Goal: Task Accomplishment & Management: Complete application form

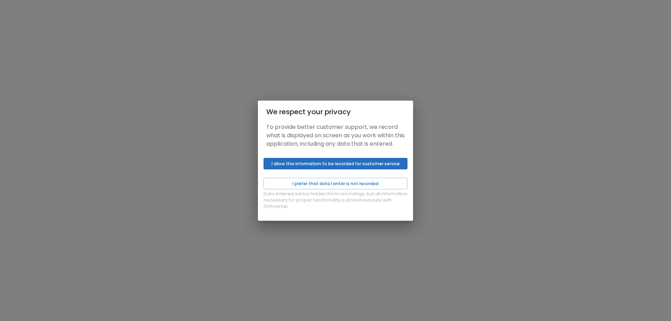
click at [342, 169] on button "I allow this information to be recorded for customer service" at bounding box center [335, 164] width 144 height 12
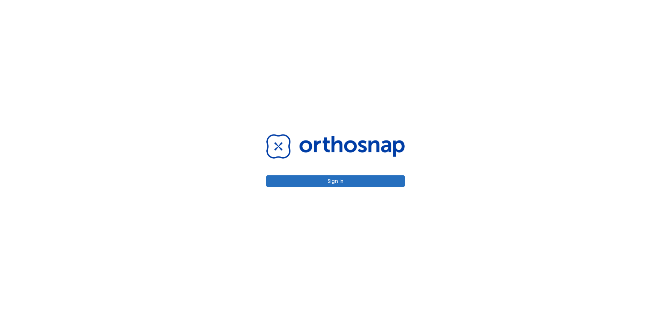
click at [342, 183] on button "Sign in" at bounding box center [335, 181] width 138 height 12
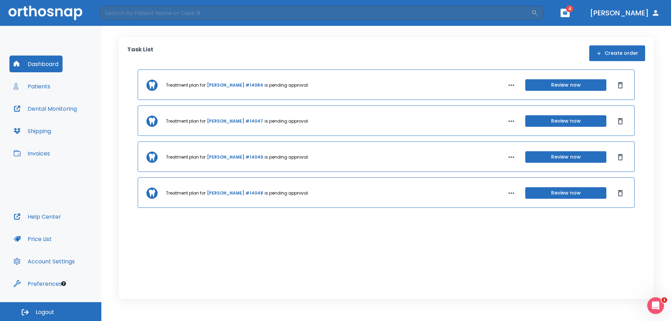
click at [36, 86] on button "Patients" at bounding box center [31, 86] width 45 height 17
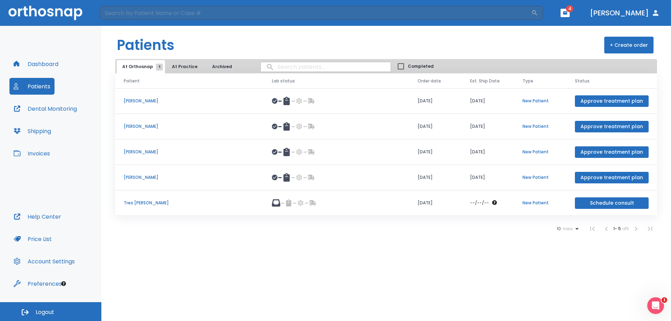
click at [643, 44] on button "+ Create order" at bounding box center [628, 45] width 49 height 17
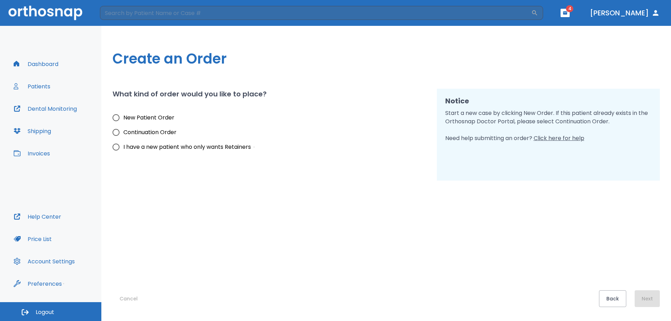
click at [135, 118] on span "New Patient Order" at bounding box center [148, 118] width 51 height 8
click at [123, 118] on input "New Patient Order" at bounding box center [116, 117] width 15 height 15
radio input "true"
click at [648, 295] on button "Next" at bounding box center [647, 298] width 25 height 17
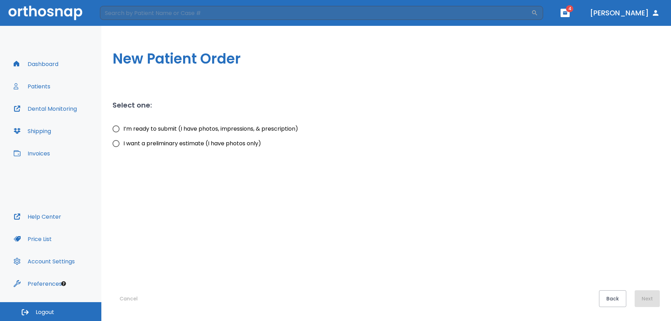
click at [156, 126] on span "I’m ready to submit (I have photos, impressions, & prescription)" at bounding box center [210, 129] width 175 height 8
click at [123, 126] on input "I’m ready to submit (I have photos, impressions, & prescription)" at bounding box center [116, 129] width 15 height 15
radio input "true"
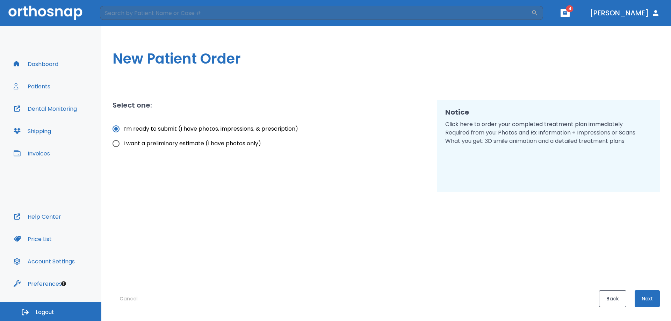
click at [607, 294] on button "Back" at bounding box center [612, 298] width 27 height 17
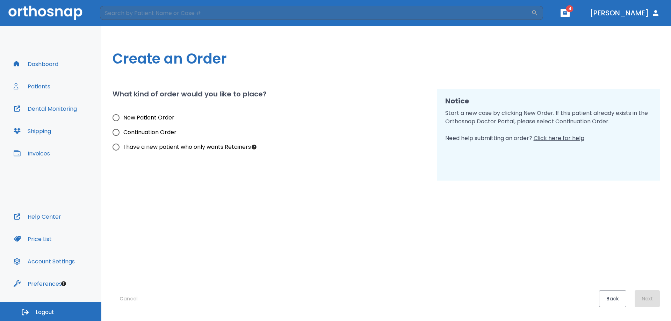
click at [150, 118] on span "New Patient Order" at bounding box center [148, 118] width 51 height 8
click at [123, 118] on input "New Patient Order" at bounding box center [116, 117] width 15 height 15
radio input "true"
click at [650, 301] on button "Next" at bounding box center [647, 298] width 25 height 17
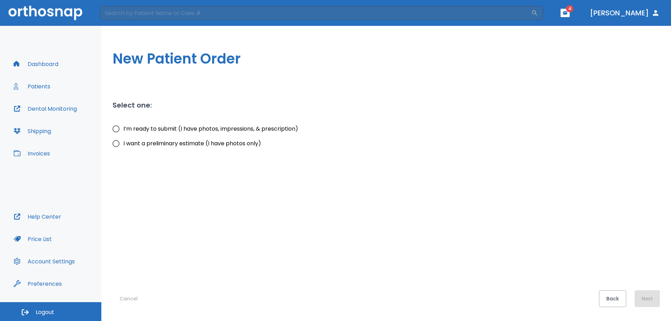
click at [178, 130] on span "I’m ready to submit (I have photos, impressions, & prescription)" at bounding box center [210, 129] width 175 height 8
click at [123, 130] on input "I’m ready to submit (I have photos, impressions, & prescription)" at bounding box center [116, 129] width 15 height 15
radio input "true"
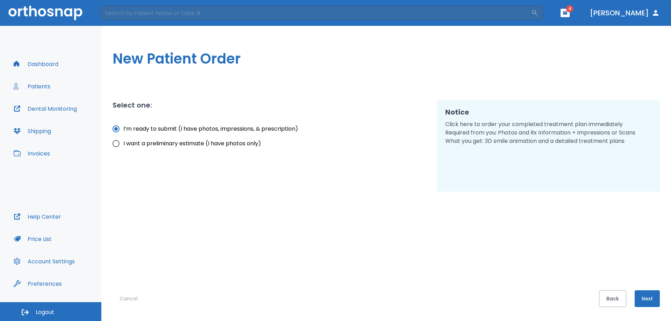
click at [650, 299] on button "Next" at bounding box center [647, 298] width 25 height 17
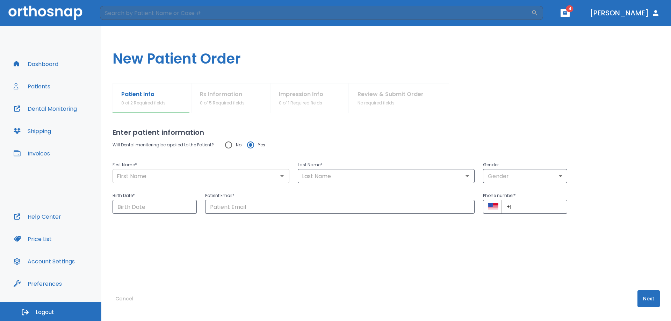
click at [170, 169] on div "​" at bounding box center [201, 176] width 177 height 14
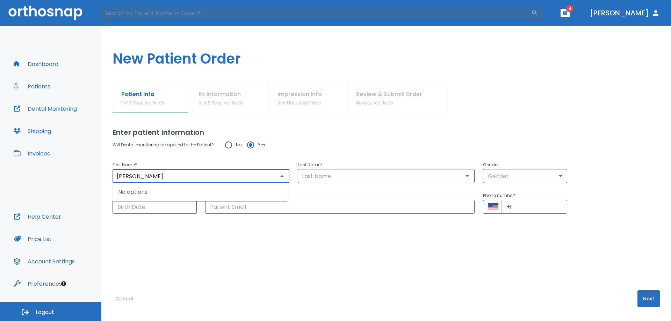
type input "[PERSON_NAME]"
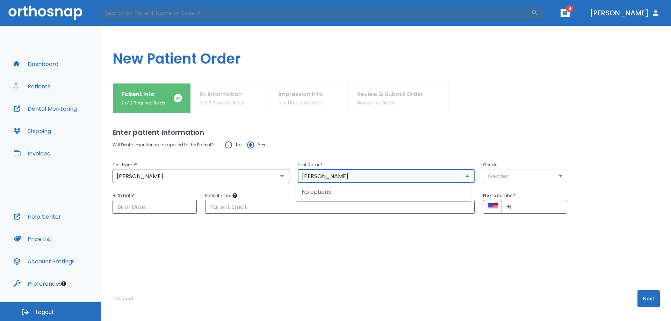
type input "[PERSON_NAME]"
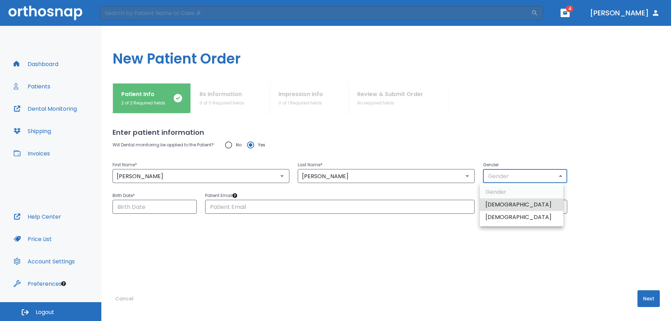
click at [527, 179] on body "​ 4 [PERSON_NAME] Dashboard Patients Dental Monitoring Shipping Invoices Help C…" at bounding box center [335, 160] width 671 height 321
click at [496, 217] on li "[DEMOGRAPHIC_DATA]" at bounding box center [522, 217] width 84 height 13
type input "0"
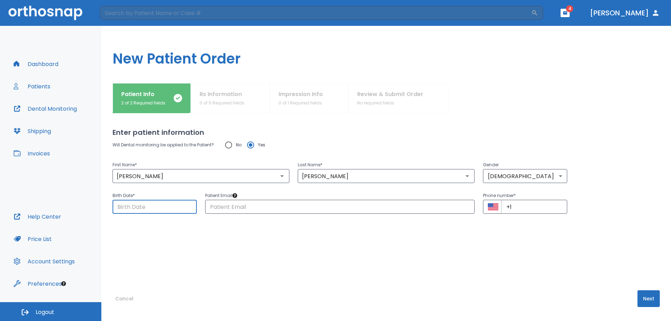
click at [159, 205] on input "Choose date" at bounding box center [155, 207] width 84 height 14
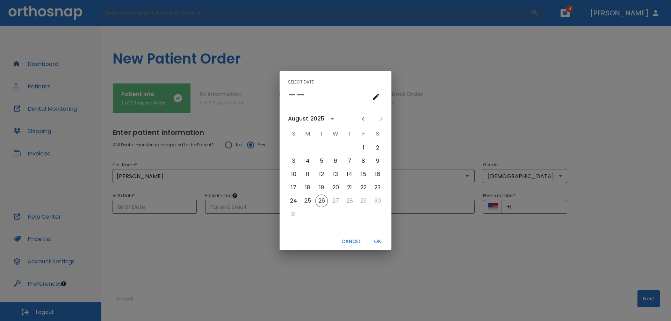
click at [313, 118] on div "2025" at bounding box center [317, 119] width 14 height 8
click at [335, 157] on button "1985" at bounding box center [335, 153] width 25 height 13
click at [361, 119] on icon "Previous month" at bounding box center [363, 119] width 8 height 8
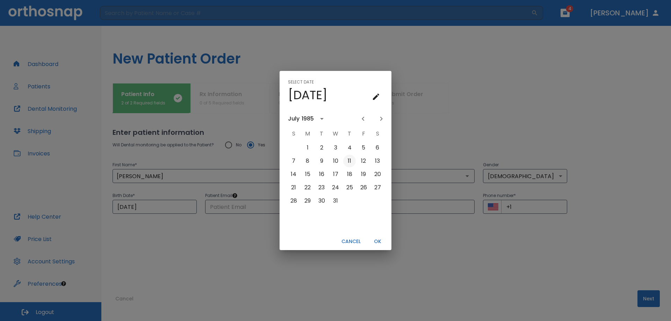
click at [348, 161] on button "11" at bounding box center [349, 161] width 13 height 13
type input "[DATE]"
click at [380, 240] on button "OK" at bounding box center [377, 242] width 22 height 12
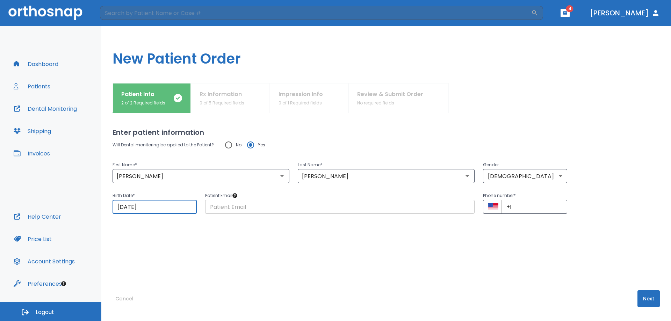
click at [255, 212] on input "text" at bounding box center [339, 207] width 269 height 14
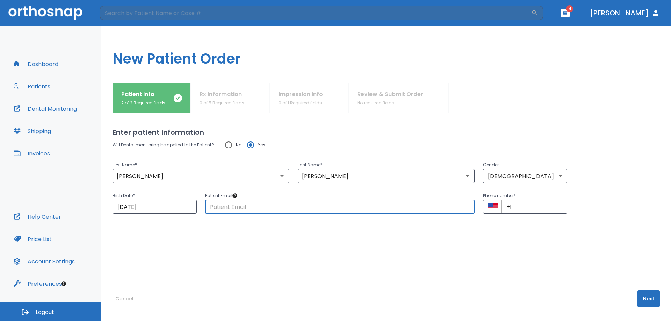
click at [287, 209] on input "text" at bounding box center [339, 207] width 269 height 14
paste input "[PERSON_NAME][EMAIL_ADDRESS][PERSON_NAME][DOMAIN_NAME]"
type input "[PERSON_NAME][EMAIL_ADDRESS][PERSON_NAME][DOMAIN_NAME]"
click at [522, 211] on input "+1" at bounding box center [534, 207] width 66 height 14
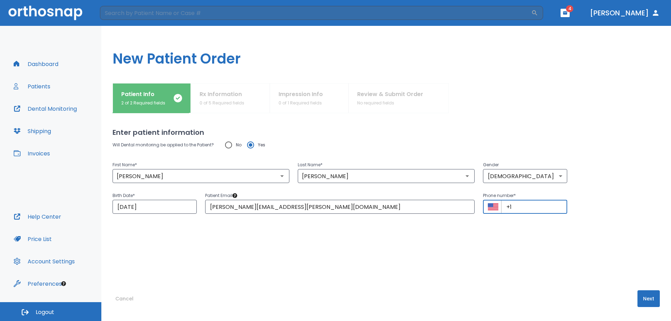
paste input "[PHONE_NUMBER]"
type input "[PHONE_NUMBER]"
click at [647, 299] on button "Next" at bounding box center [648, 298] width 22 height 17
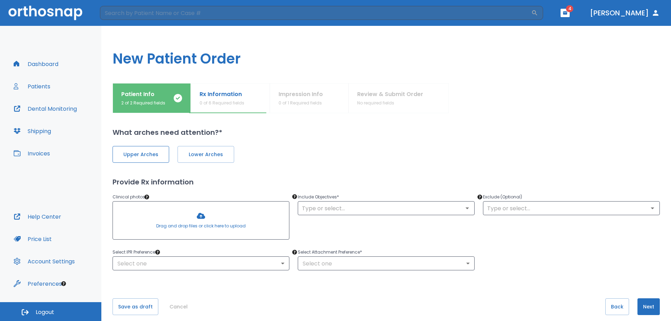
click at [142, 155] on span "Upper Arches" at bounding box center [141, 154] width 42 height 7
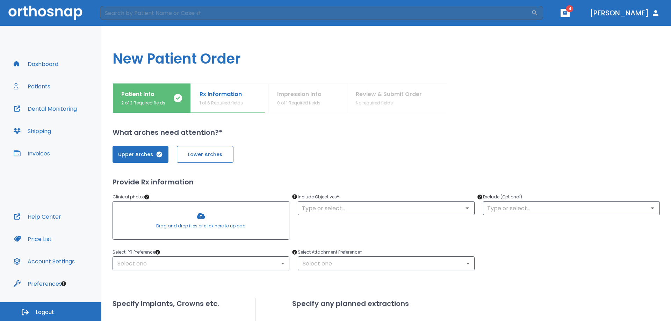
click at [207, 157] on span "Lower Arches" at bounding box center [205, 154] width 42 height 7
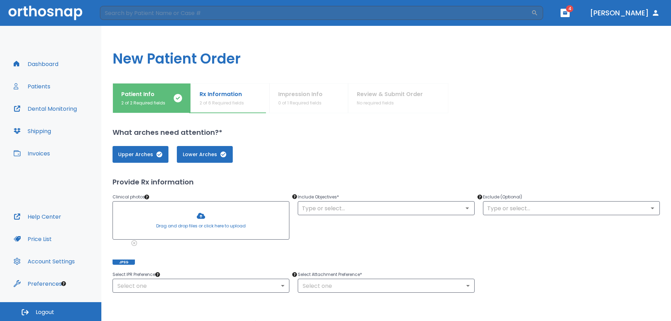
click at [232, 226] on div at bounding box center [201, 221] width 176 height 38
click at [210, 233] on div at bounding box center [201, 221] width 176 height 38
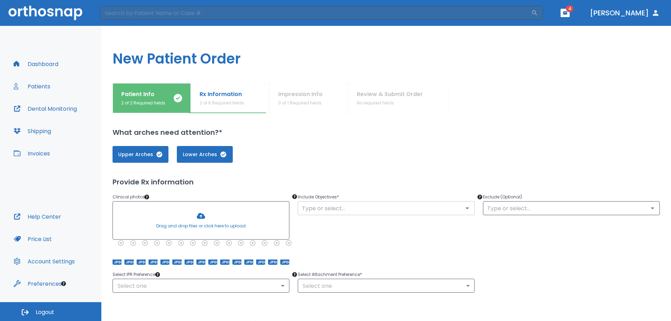
click at [327, 208] on input "text" at bounding box center [386, 208] width 173 height 10
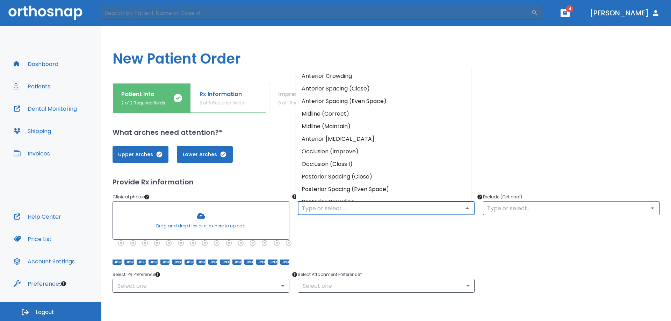
click at [334, 81] on li "Anterior Crowding" at bounding box center [383, 76] width 175 height 13
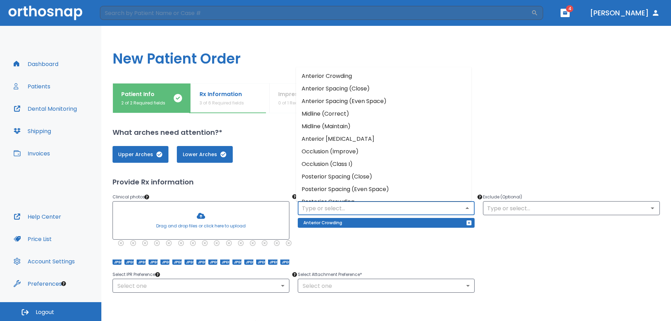
click at [338, 208] on input "text" at bounding box center [386, 208] width 173 height 10
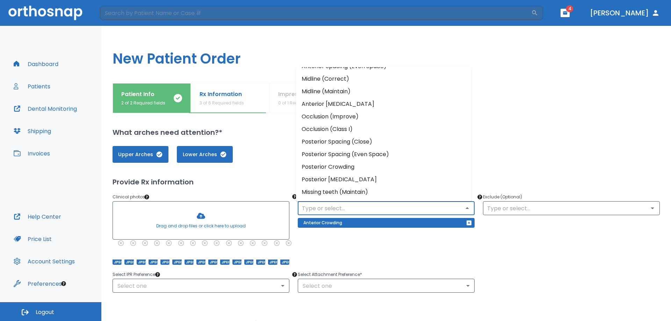
click at [340, 117] on li "Occlusion (Improve)" at bounding box center [383, 116] width 175 height 13
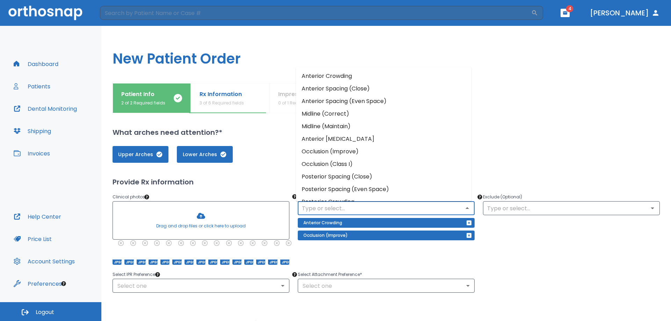
click at [351, 209] on input "text" at bounding box center [386, 208] width 173 height 10
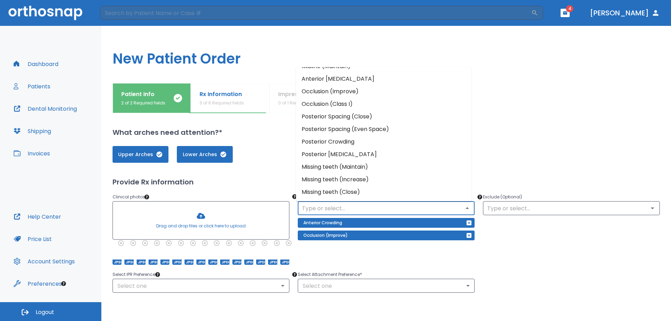
click at [498, 266] on div "Select IPR Preference * Select one ​ Select Attachment Preference * Select one ​" at bounding box center [382, 277] width 556 height 31
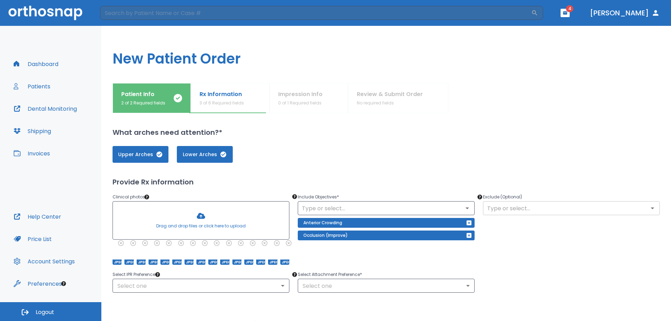
click at [516, 211] on input "text" at bounding box center [571, 208] width 173 height 10
click at [522, 244] on div "Exclude (Optional) ​" at bounding box center [567, 224] width 185 height 80
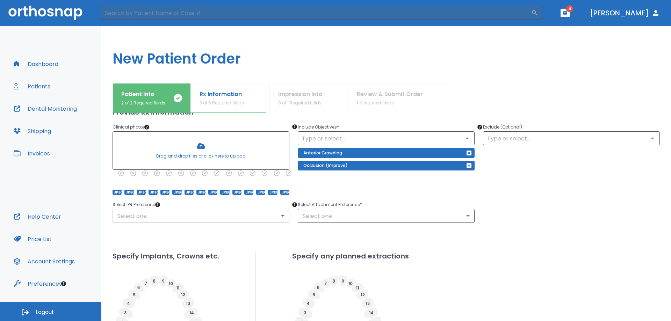
click at [216, 219] on body "​ 4 [PERSON_NAME] Dashboard Patients Dental Monitoring Shipping Invoices Help C…" at bounding box center [335, 160] width 671 height 321
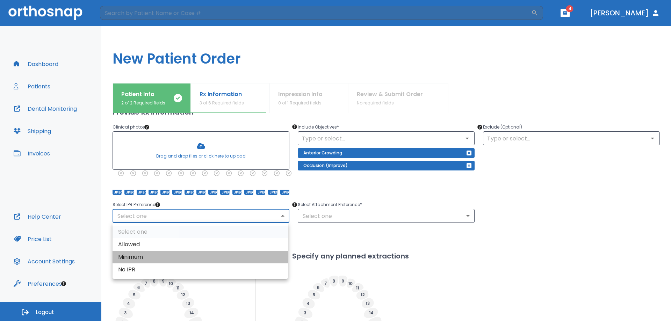
drag, startPoint x: 133, startPoint y: 254, endPoint x: 371, endPoint y: 244, distance: 238.5
click at [133, 254] on li "Minimum" at bounding box center [200, 257] width 175 height 13
type input "2"
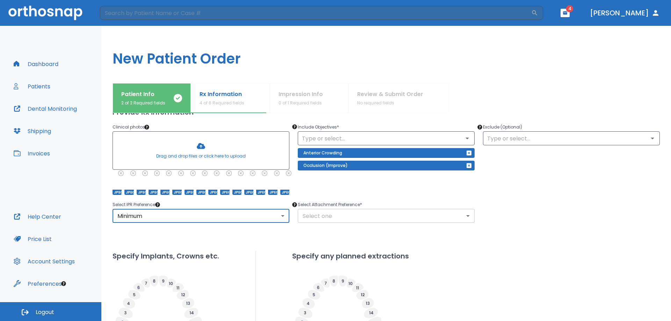
click at [383, 216] on body "​ 4 [PERSON_NAME] Dashboard Patients Dental Monitoring Shipping Invoices Help C…" at bounding box center [335, 160] width 671 height 321
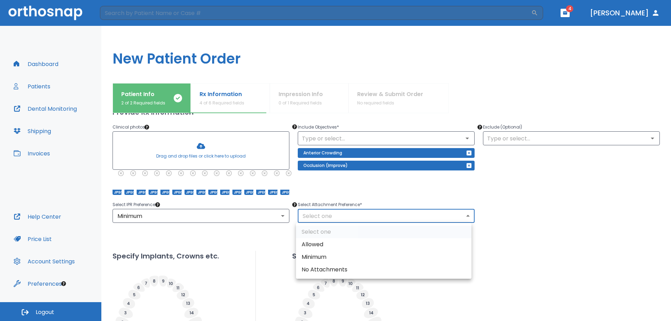
click at [325, 243] on li "Allowed" at bounding box center [383, 244] width 175 height 13
type input "1"
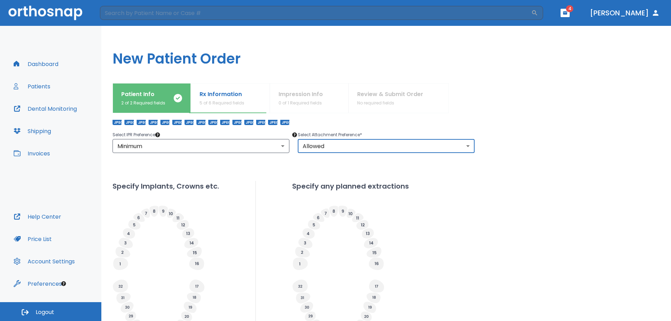
scroll to position [0, 0]
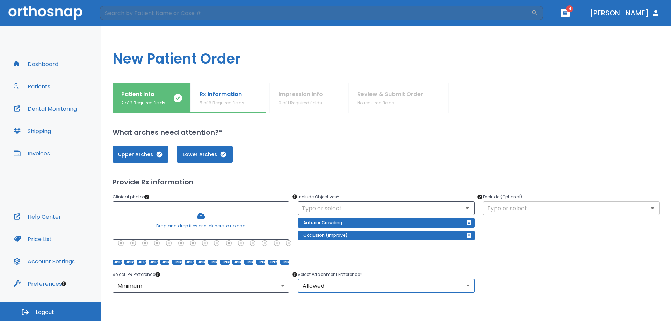
click at [513, 211] on input "text" at bounding box center [571, 208] width 173 height 10
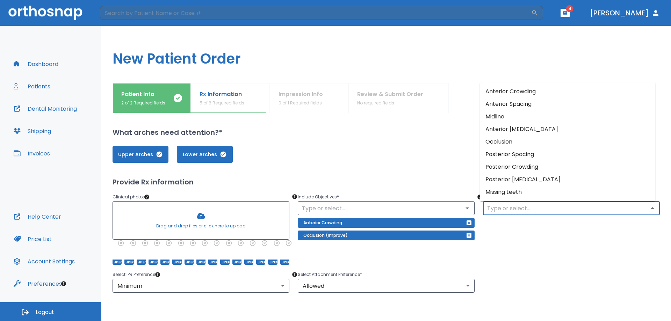
click at [521, 259] on div "Exclude (Optional) ​" at bounding box center [567, 224] width 185 height 80
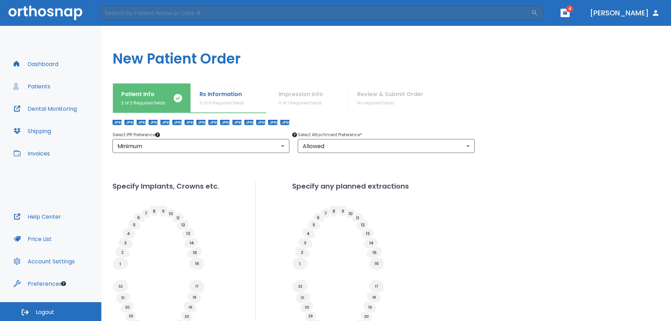
scroll to position [219, 0]
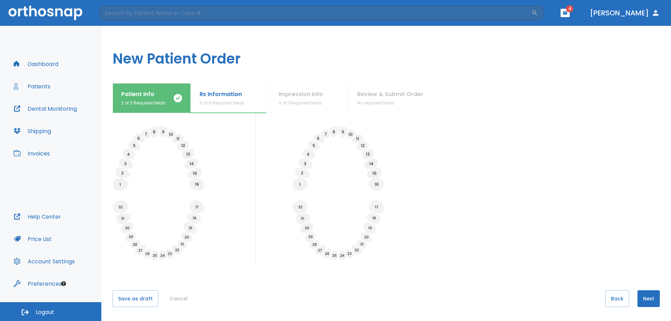
click at [638, 303] on button "Next" at bounding box center [648, 298] width 22 height 17
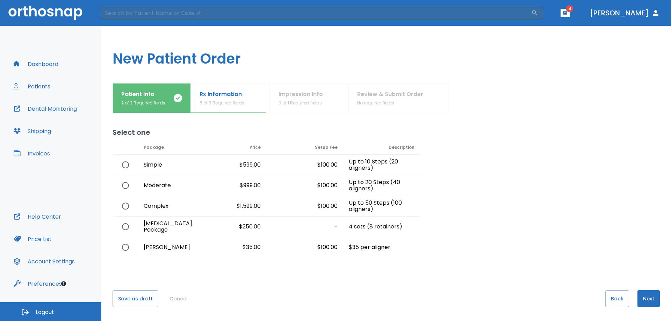
click at [147, 184] on div "Moderate" at bounding box center [163, 185] width 51 height 20
click at [127, 185] on input "radio" at bounding box center [125, 185] width 15 height 15
radio input "true"
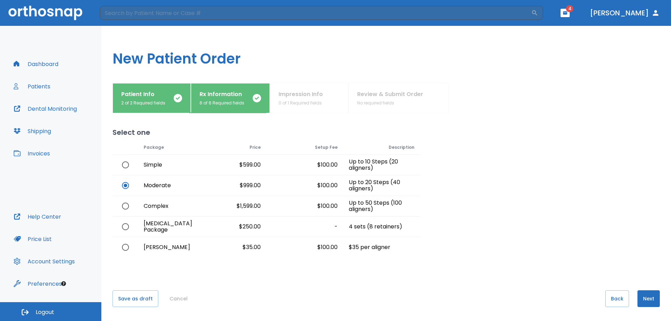
click at [652, 299] on button "Next" at bounding box center [648, 298] width 22 height 17
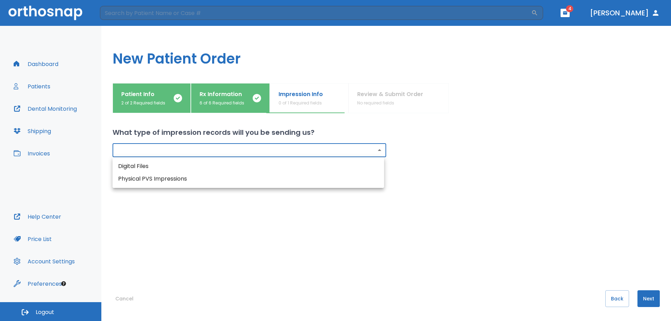
click at [244, 151] on body "​ 4 [PERSON_NAME] Dashboard Patients Dental Monitoring Shipping Invoices Help C…" at bounding box center [335, 160] width 671 height 321
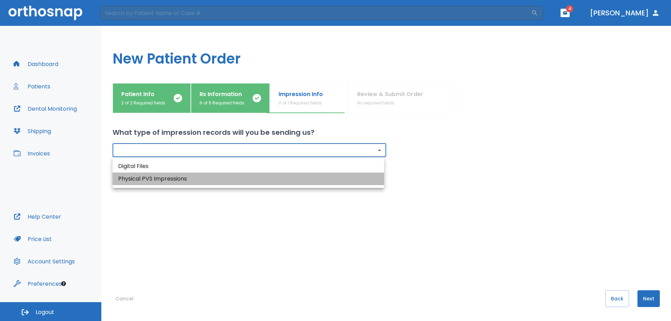
click at [155, 175] on li "Physical PVS Impressions" at bounding box center [248, 179] width 271 height 13
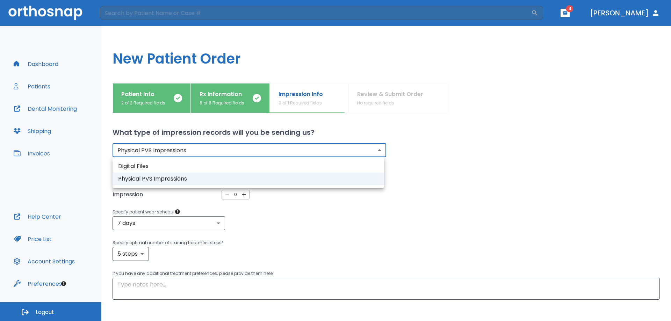
click at [198, 152] on body "​ 4 [PERSON_NAME] Dashboard Patients Dental Monitoring Shipping Invoices Help C…" at bounding box center [335, 160] width 671 height 321
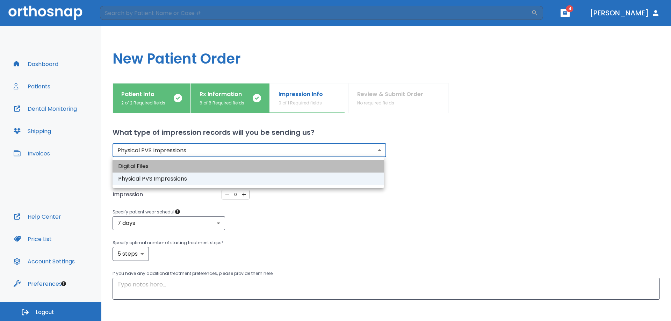
click at [142, 163] on li "Digital Files" at bounding box center [248, 166] width 271 height 13
type input "digital"
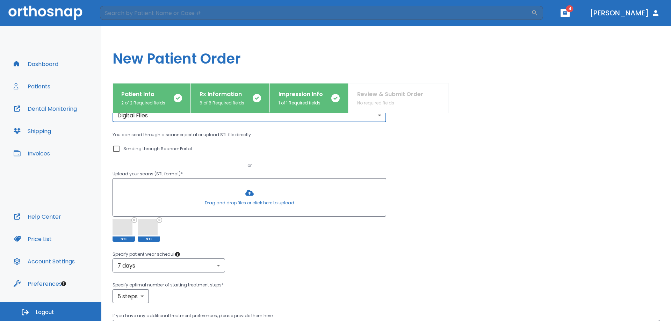
scroll to position [115, 0]
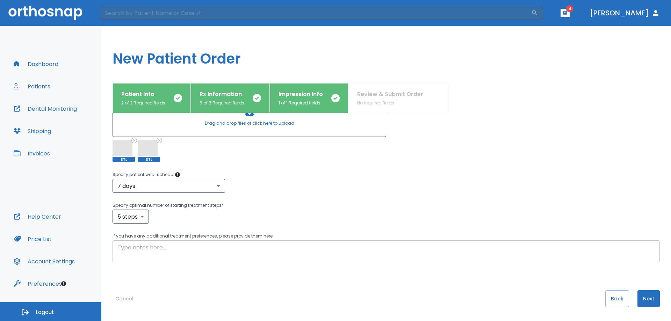
click at [318, 249] on textarea at bounding box center [385, 252] width 537 height 16
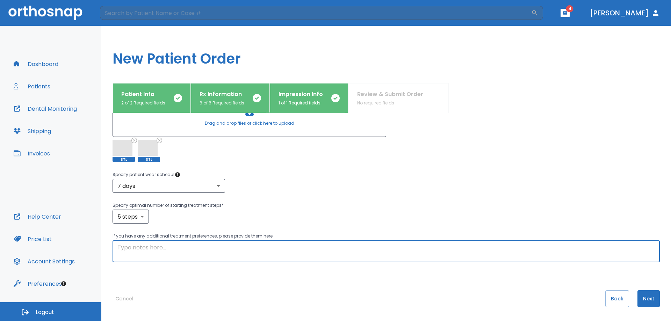
click at [278, 250] on textarea at bounding box center [385, 252] width 537 height 16
paste textarea "align teeth in a ideal arch form and poss close ant. bite if possible"
drag, startPoint x: 223, startPoint y: 247, endPoint x: 230, endPoint y: 249, distance: 7.5
click at [230, 249] on textarea "align teeth in a ideal arch form and poss close ant. bite if possible" at bounding box center [385, 252] width 537 height 16
click at [268, 249] on textarea "align teeth in a ideal arch form and possible close ant. bite if possible" at bounding box center [385, 252] width 537 height 16
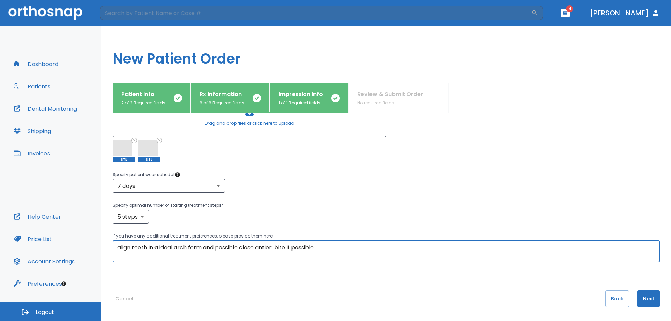
drag, startPoint x: 265, startPoint y: 248, endPoint x: 272, endPoint y: 258, distance: 12.0
click at [271, 263] on div "What type of impression records will you be sending us? Digital Files digital ​…" at bounding box center [386, 217] width 547 height 208
click at [275, 248] on textarea "align teeth in a ideal arch form and possible close antier bite if possible" at bounding box center [385, 252] width 537 height 16
click at [259, 246] on textarea "align teeth in a ideal arch form and possible close nterior bite if possible" at bounding box center [385, 252] width 537 height 16
type textarea "align teeth in a ideal arch form and possible close anterior bite if possible"
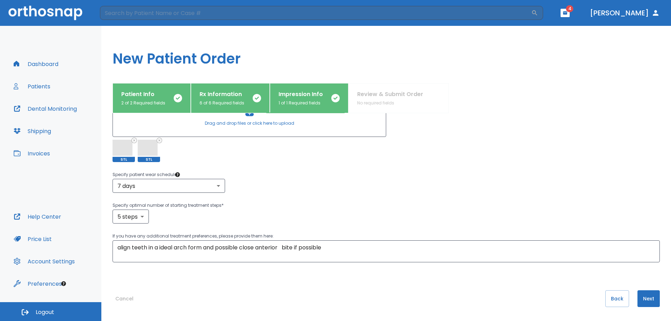
click at [644, 296] on button "Next" at bounding box center [648, 298] width 22 height 17
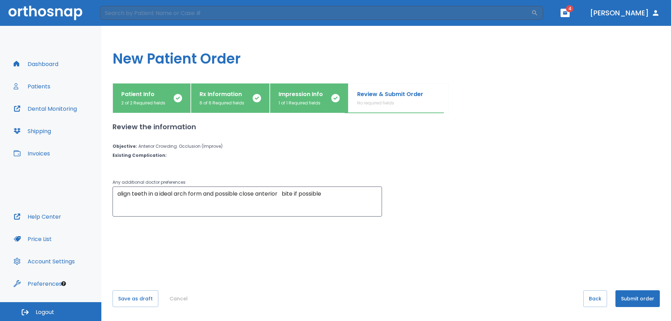
scroll to position [0, 0]
click at [635, 296] on button "Submit order" at bounding box center [637, 298] width 44 height 17
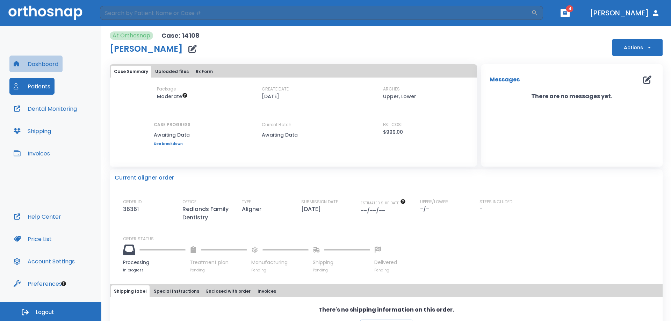
click at [52, 63] on button "Dashboard" at bounding box center [35, 64] width 53 height 17
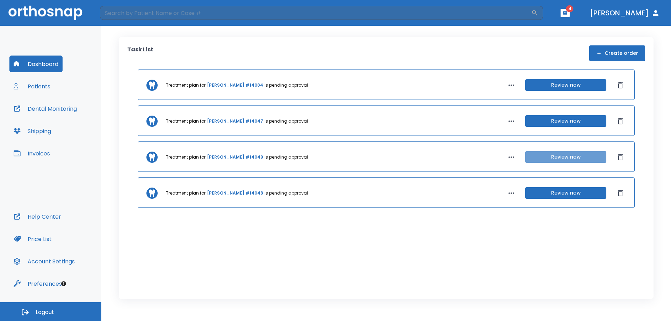
click at [551, 157] on button "Review now" at bounding box center [565, 157] width 81 height 12
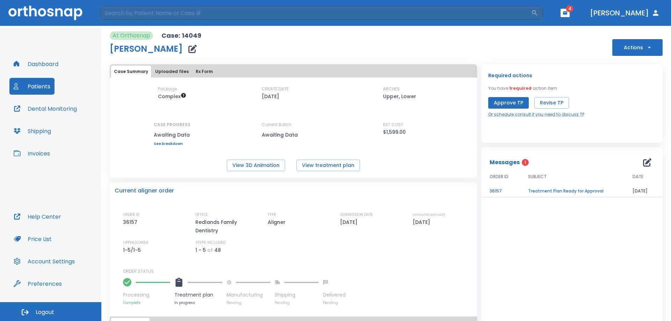
click at [540, 192] on td "Treatment Plan Ready for Approval" at bounding box center [572, 191] width 104 height 12
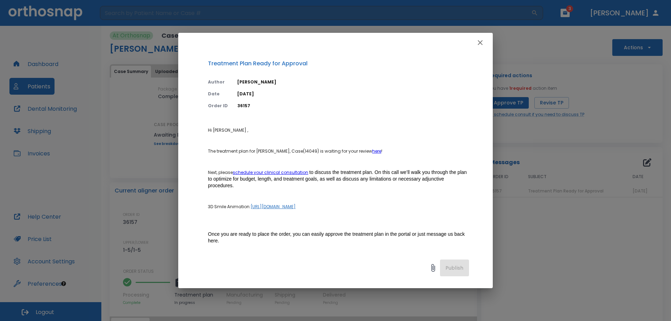
click at [376, 150] on link "here" at bounding box center [376, 151] width 9 height 6
drag, startPoint x: 483, startPoint y: 41, endPoint x: 471, endPoint y: 38, distance: 11.9
click at [483, 41] on icon "button" at bounding box center [480, 42] width 8 height 8
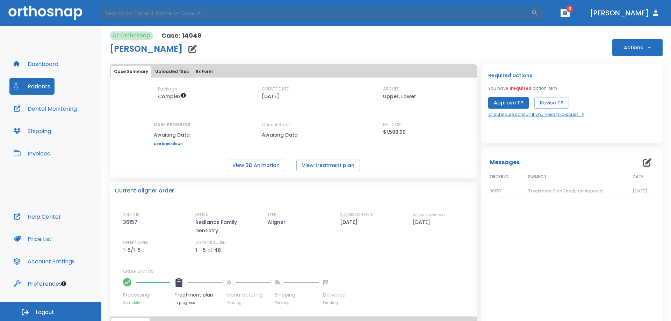
click at [567, 11] on icon "button" at bounding box center [565, 12] width 5 height 5
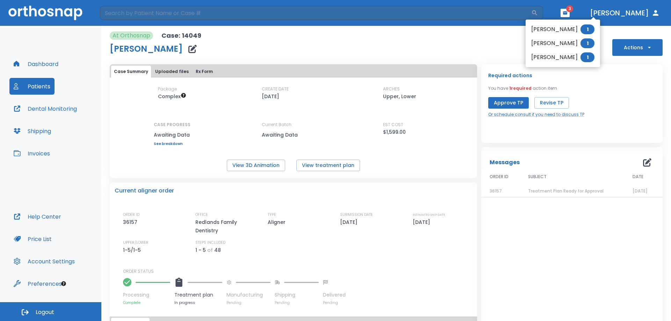
click at [580, 31] on span "1" at bounding box center [587, 29] width 14 height 10
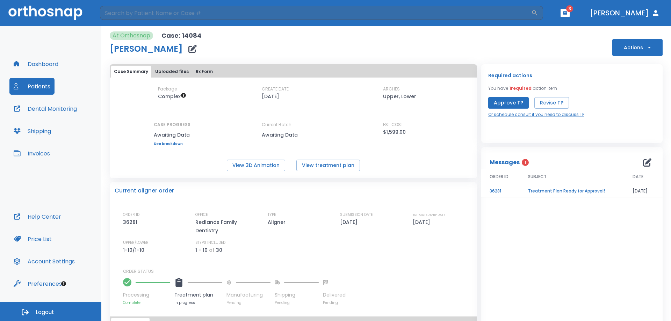
click at [559, 190] on td "Treatment Plan Ready for Approval!" at bounding box center [572, 191] width 104 height 12
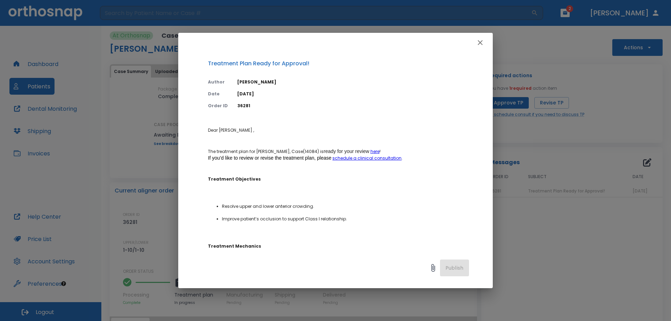
click at [484, 42] on icon "button" at bounding box center [480, 42] width 8 height 8
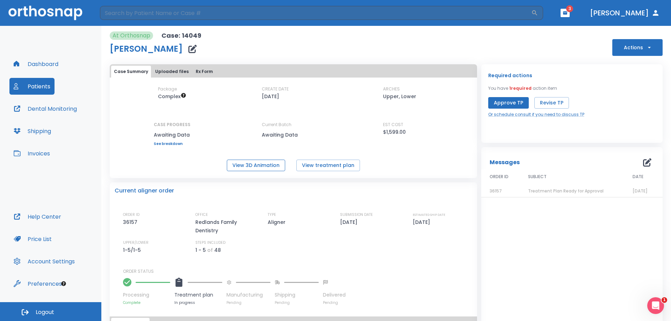
click at [258, 167] on button "View 3D Animation" at bounding box center [256, 166] width 58 height 12
click at [567, 13] on icon "button" at bounding box center [565, 12] width 4 height 3
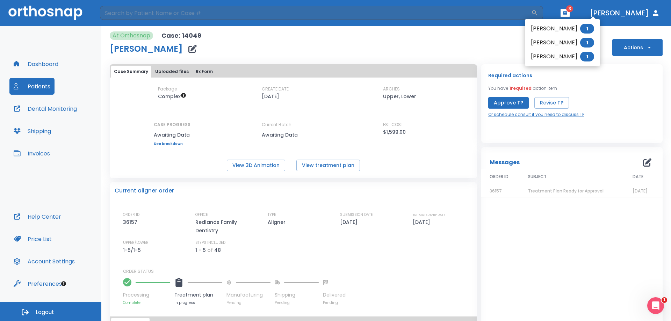
click at [580, 31] on span "1" at bounding box center [587, 29] width 14 height 10
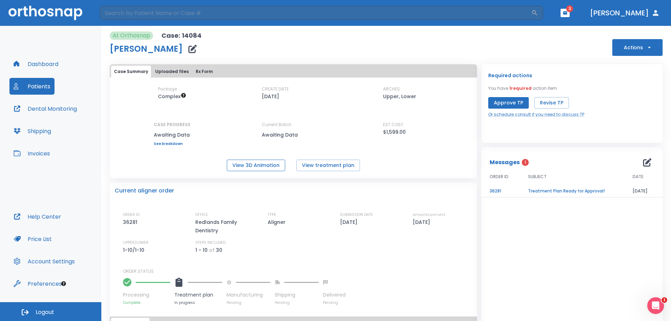
click at [260, 167] on button "View 3D Animation" at bounding box center [256, 166] width 58 height 12
